Goal: Task Accomplishment & Management: Use online tool/utility

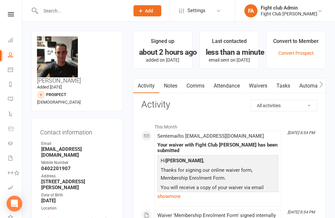
click at [19, 12] on link at bounding box center [10, 14] width 23 height 4
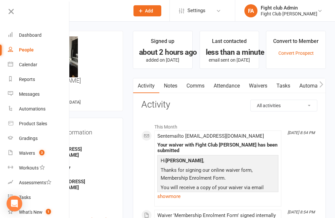
click at [40, 38] on link "Dashboard" at bounding box center [39, 35] width 62 height 15
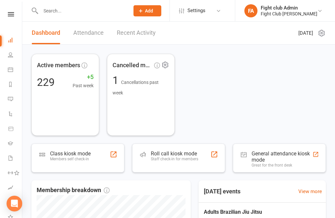
click at [134, 97] on div "Cancelled members 1 Cancellations past week" at bounding box center [141, 95] width 68 height 82
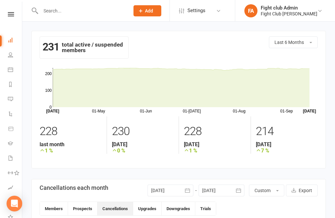
click at [14, 42] on link "Dashboard" at bounding box center [15, 40] width 15 height 15
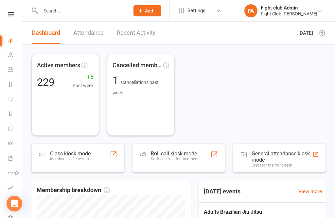
click at [178, 162] on div "Roll call kiosk mode Staff check-in for members" at bounding box center [174, 158] width 47 height 17
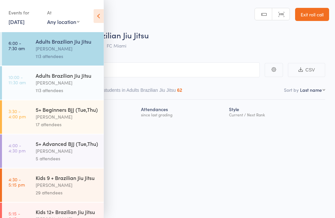
click at [98, 14] on icon at bounding box center [99, 16] width 10 height 14
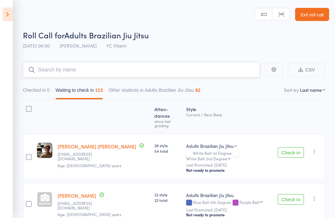
click at [118, 71] on input "search" at bounding box center [141, 69] width 237 height 15
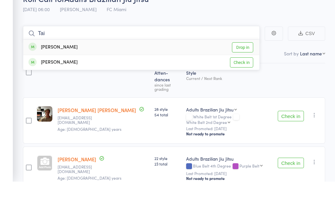
type input "Tai"
click at [241, 79] on link "Drop in" at bounding box center [242, 84] width 21 height 10
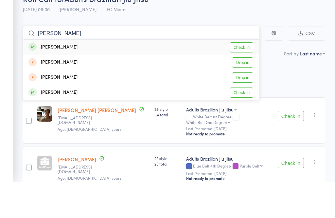
type input "leigh"
click at [246, 79] on link "Check in" at bounding box center [241, 84] width 23 height 10
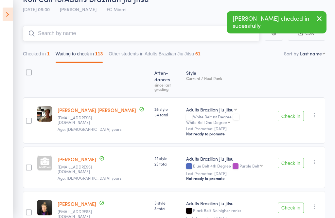
click at [147, 37] on input "search" at bounding box center [141, 33] width 237 height 15
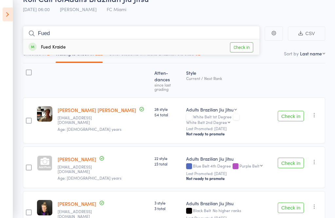
type input "Fued"
click at [244, 48] on link "Check in" at bounding box center [241, 47] width 23 height 10
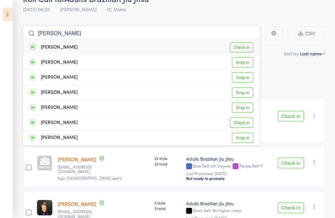
type input "leona"
click at [246, 46] on link "Check in" at bounding box center [241, 47] width 23 height 10
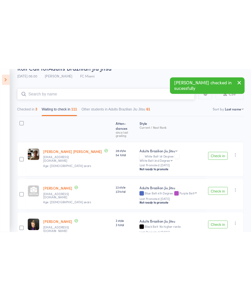
scroll to position [0, 0]
